Goal: Find specific page/section: Find specific page/section

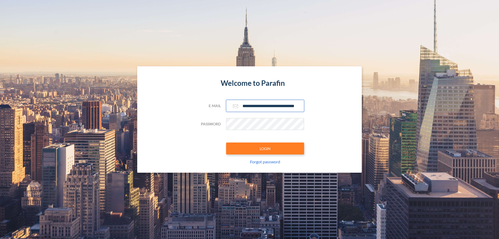
scroll to position [0, 8]
type input "**********"
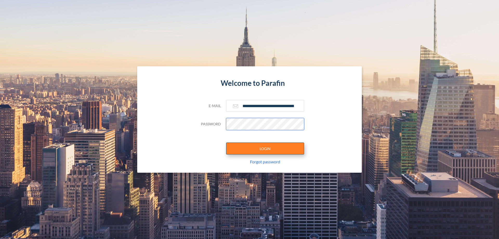
scroll to position [0, 0]
click at [265, 148] on button "LOGIN" at bounding box center [265, 148] width 78 height 12
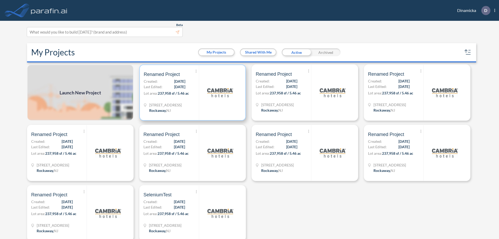
scroll to position [1, 0]
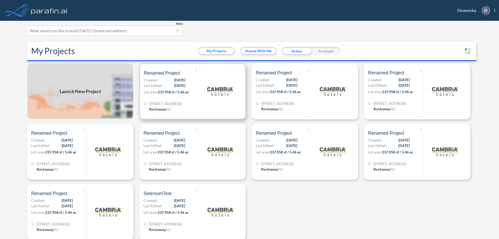
click at [191, 91] on p "Lot area: 237,958 sf / 5.46 ac" at bounding box center [171, 93] width 55 height 8
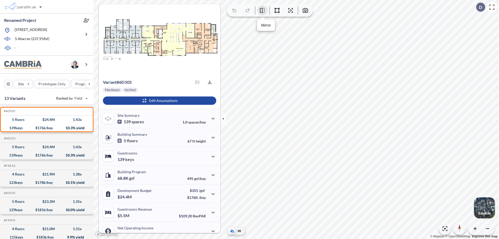
click at [262, 10] on icon "button" at bounding box center [262, 11] width 5 height 6
